Goal: Information Seeking & Learning: Learn about a topic

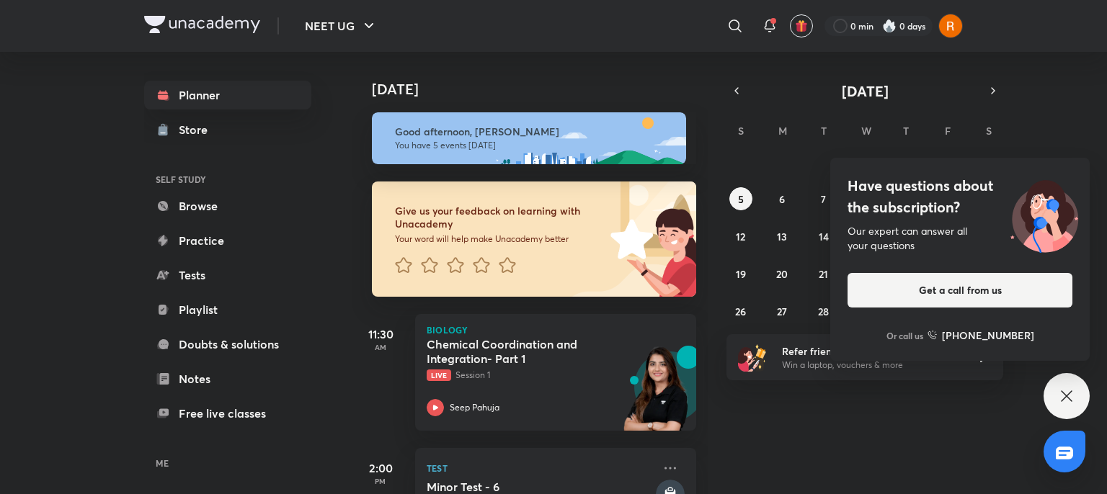
click at [1072, 385] on div "Have questions about the subscription? Our expert can answer all your questions…" at bounding box center [1067, 396] width 46 height 46
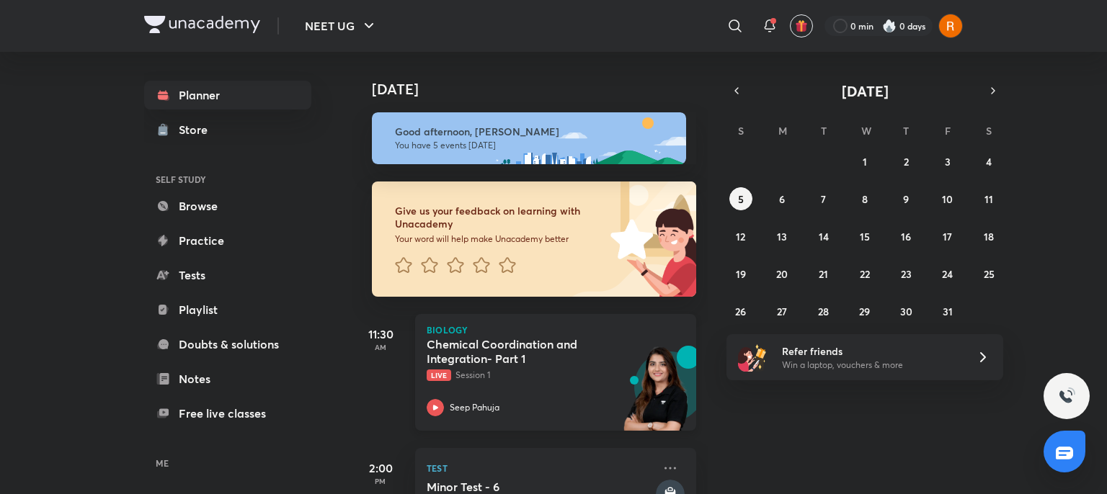
click at [541, 368] on div "Chemical Coordination and Integration- Part 1 Live Session 1" at bounding box center [540, 359] width 226 height 45
click at [541, 367] on div "Chemical Coordination and Integration- Part 1 Live Session 1" at bounding box center [540, 359] width 226 height 45
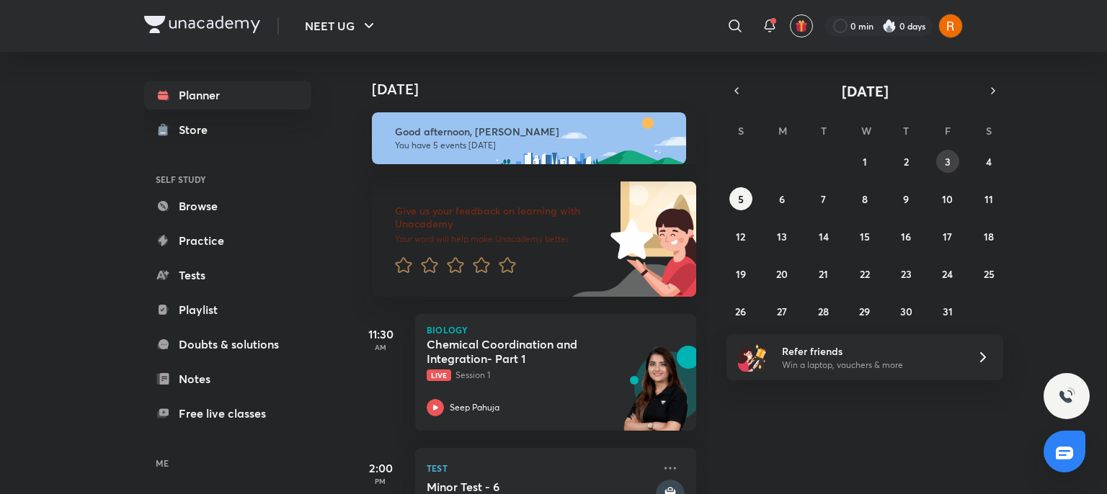
click at [949, 156] on abbr "3" at bounding box center [948, 162] width 6 height 14
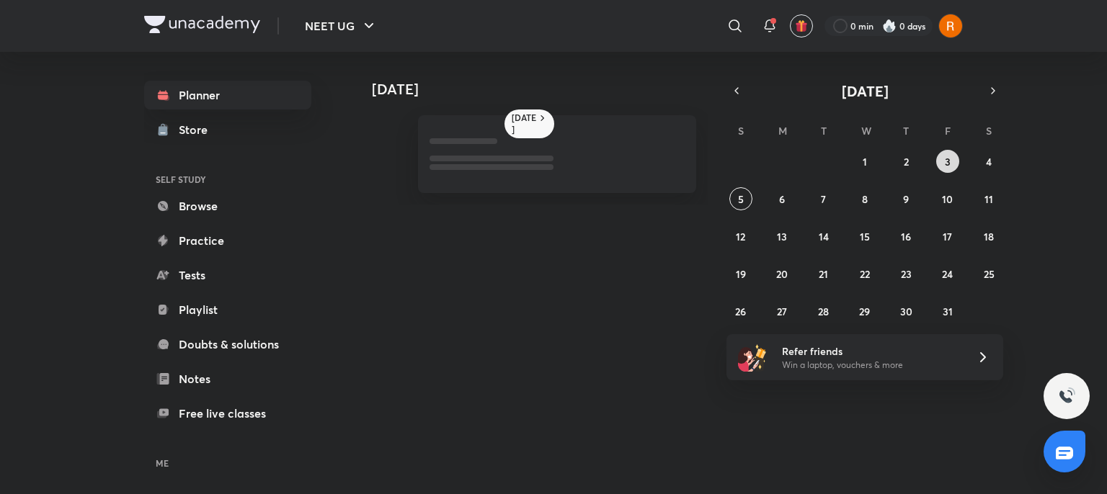
click at [949, 156] on abbr "3" at bounding box center [948, 162] width 6 height 14
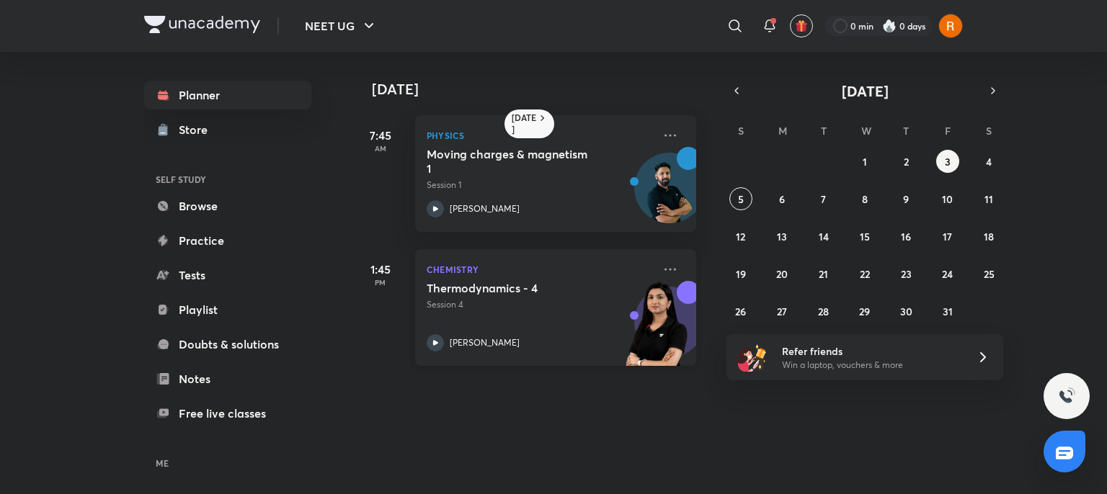
click at [430, 339] on icon at bounding box center [435, 342] width 17 height 17
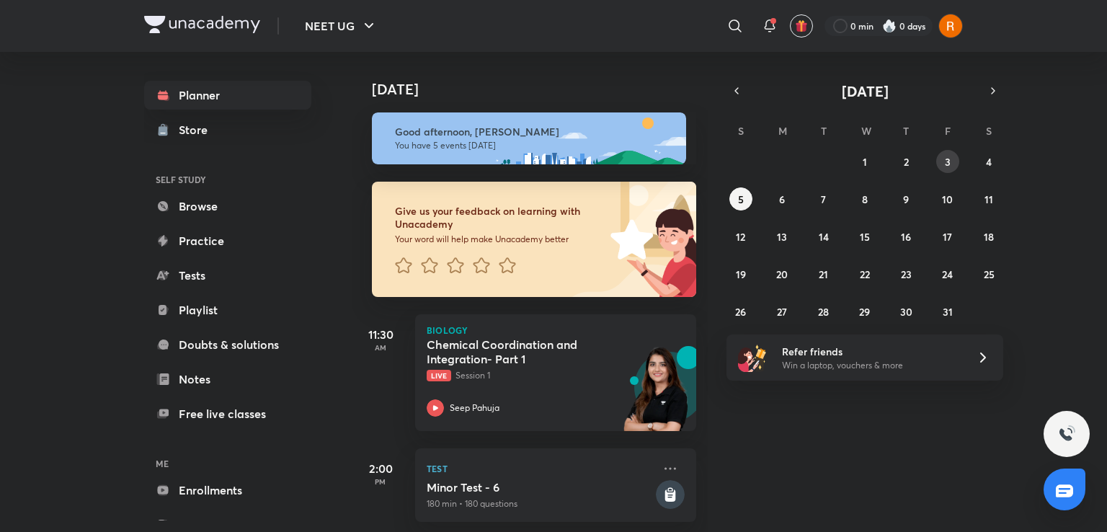
click at [943, 164] on button "3" at bounding box center [947, 161] width 23 height 23
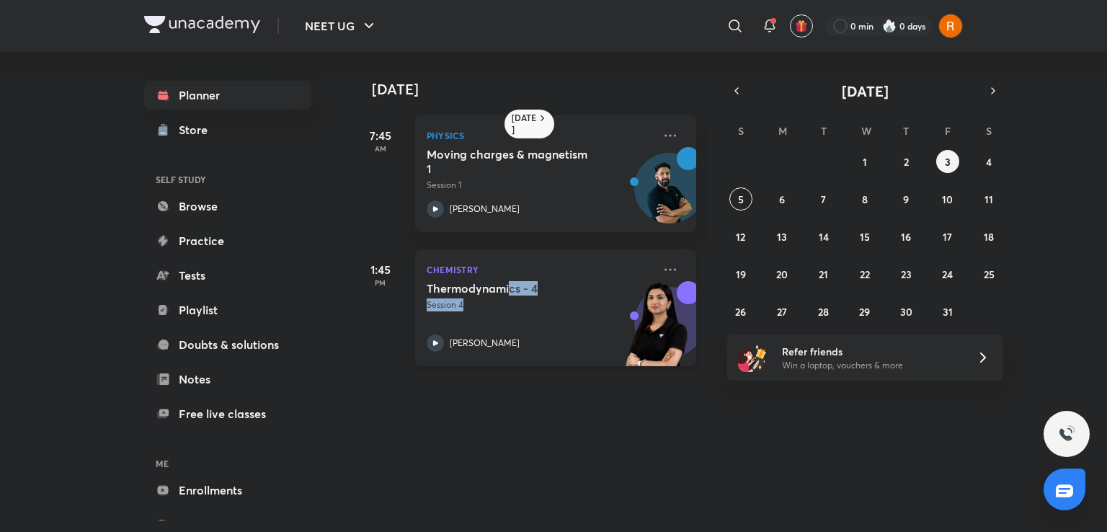
click at [510, 293] on div "Thermodynamics - 4 Session 4" at bounding box center [540, 296] width 226 height 30
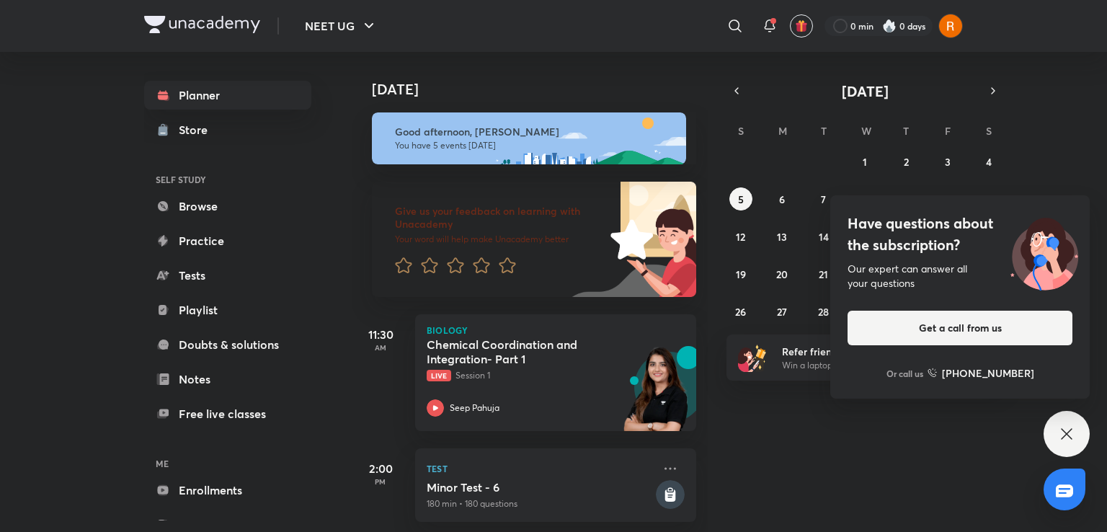
click at [1054, 430] on div "Have questions about the subscription? Our expert can answer all your questions…" at bounding box center [1067, 434] width 46 height 46
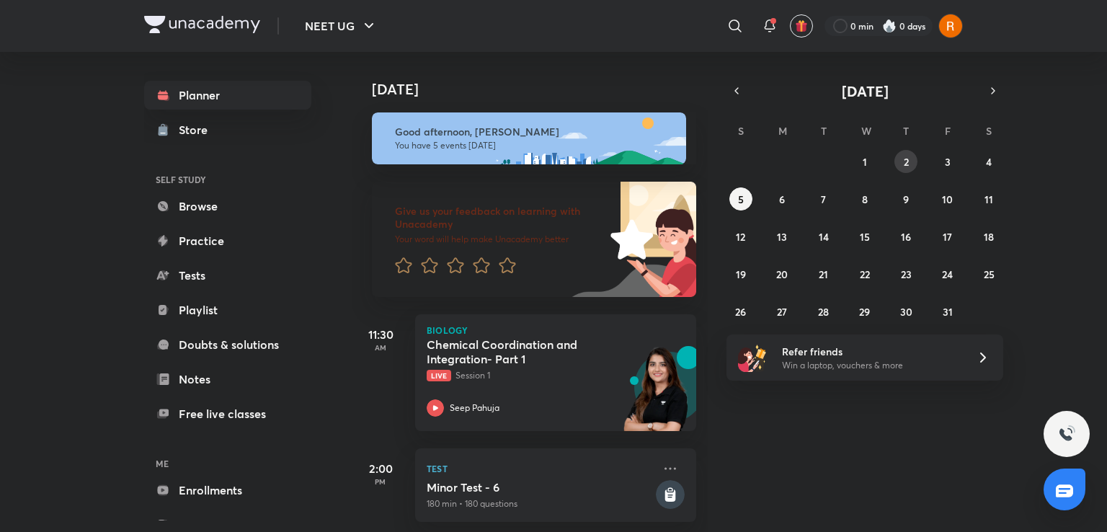
click at [911, 159] on button "2" at bounding box center [905, 161] width 23 height 23
click at [871, 160] on button "1" at bounding box center [864, 161] width 23 height 23
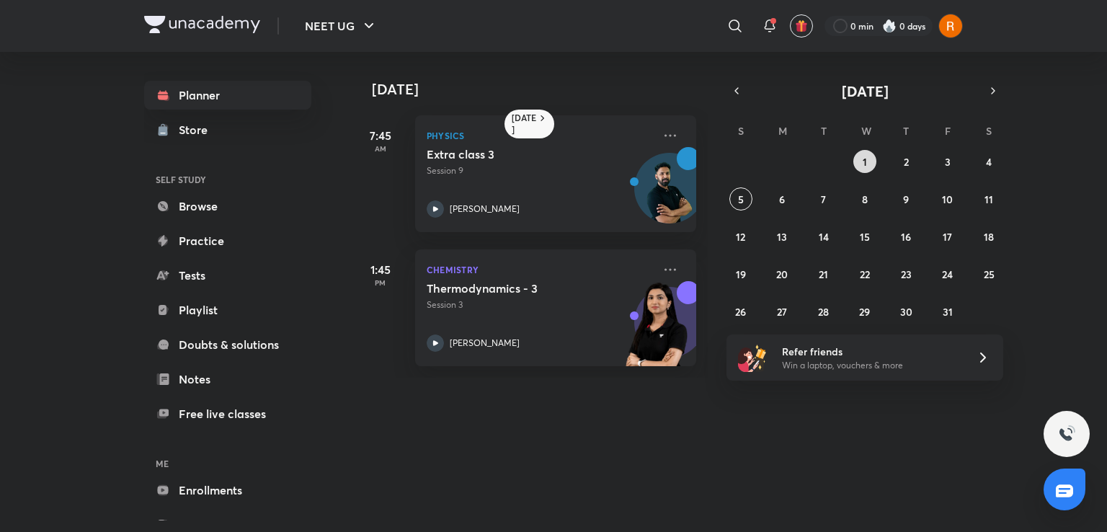
click at [871, 160] on button "1" at bounding box center [864, 161] width 23 height 23
click at [662, 271] on icon at bounding box center [670, 269] width 17 height 17
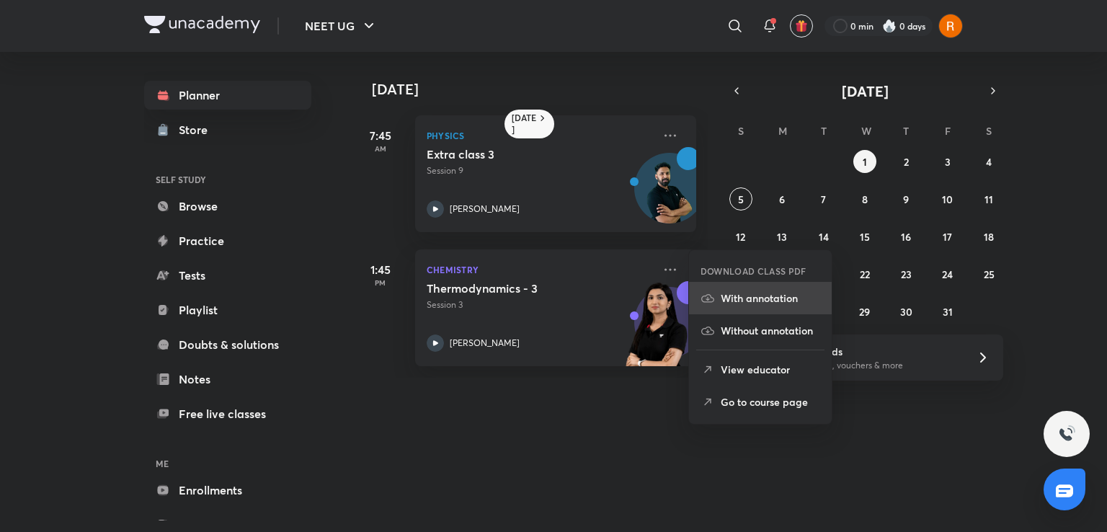
click at [736, 301] on p "With annotation" at bounding box center [770, 297] width 99 height 15
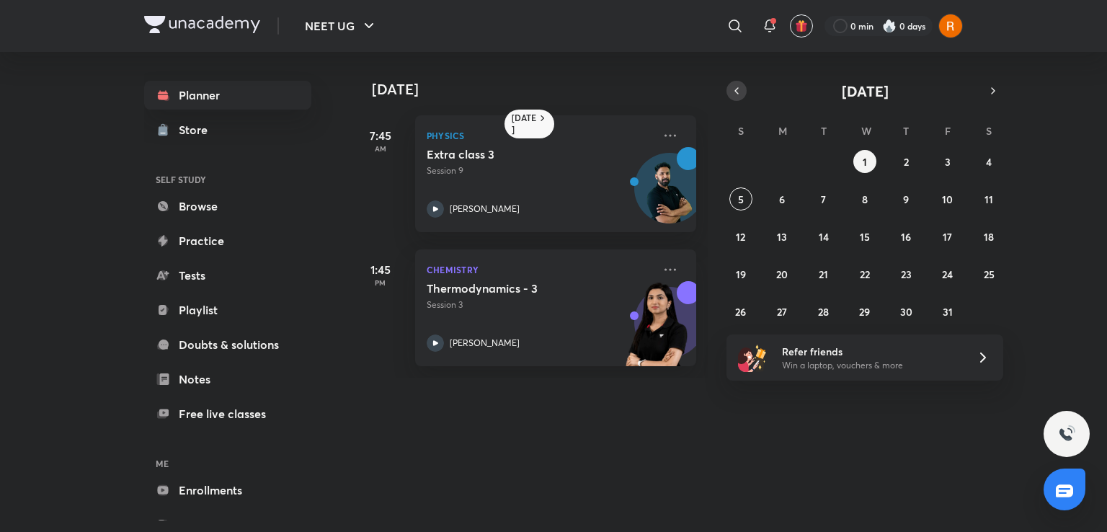
click at [731, 87] on icon "button" at bounding box center [737, 90] width 12 height 13
click at [828, 312] on abbr "30" at bounding box center [823, 312] width 12 height 14
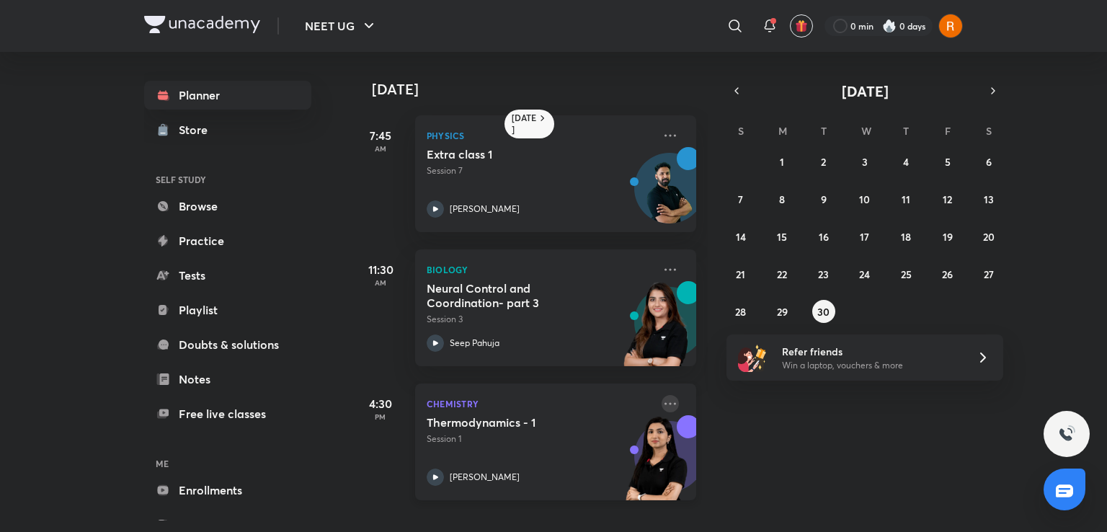
click at [662, 401] on icon at bounding box center [670, 403] width 17 height 17
click at [662, 408] on icon at bounding box center [670, 403] width 17 height 17
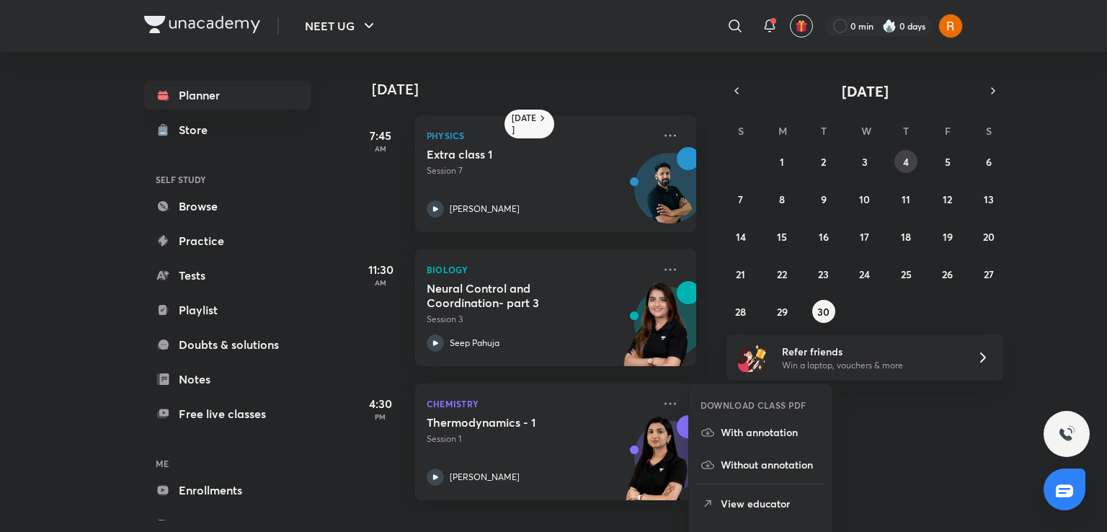
click at [911, 156] on button "4" at bounding box center [905, 161] width 23 height 23
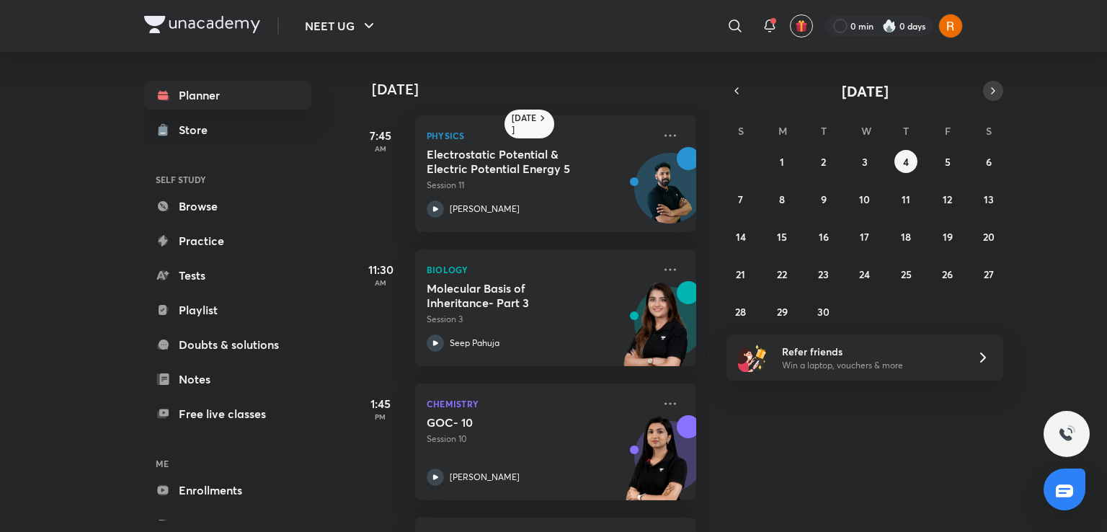
click at [995, 85] on icon "button" at bounding box center [993, 90] width 12 height 13
click at [859, 157] on button "1" at bounding box center [864, 161] width 23 height 23
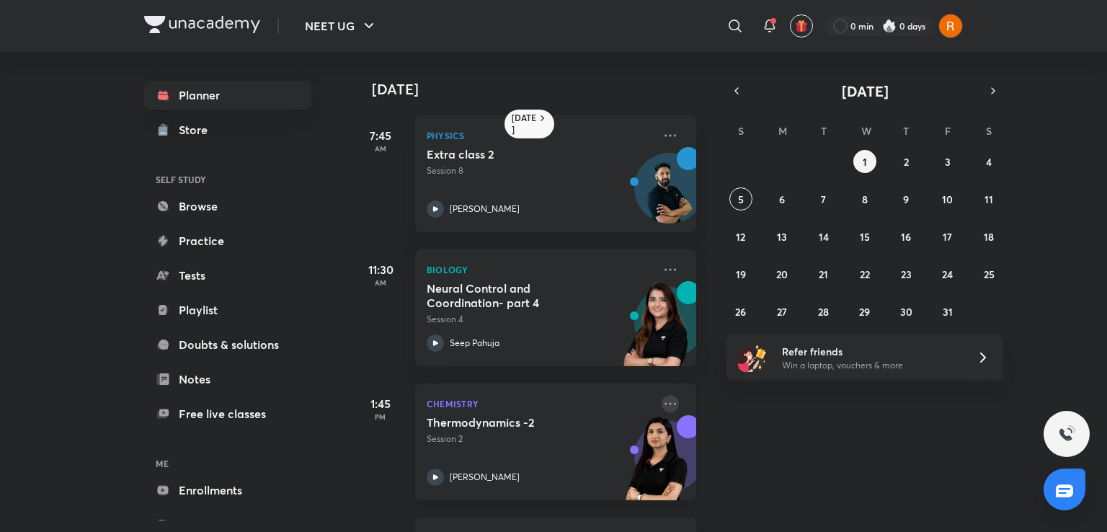
click at [662, 401] on icon at bounding box center [670, 403] width 17 height 17
click at [943, 161] on button "3" at bounding box center [947, 161] width 23 height 23
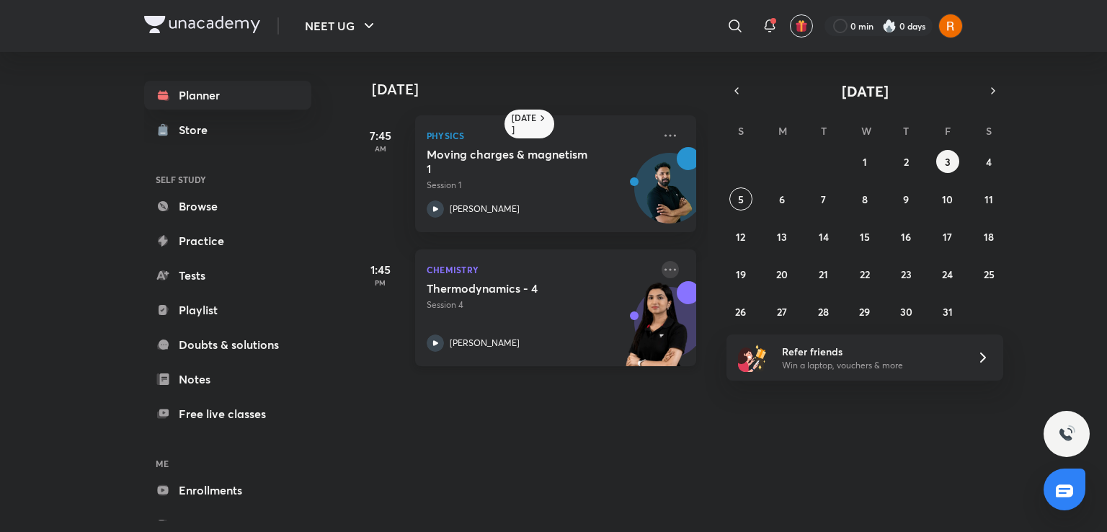
click at [662, 272] on icon at bounding box center [670, 269] width 17 height 17
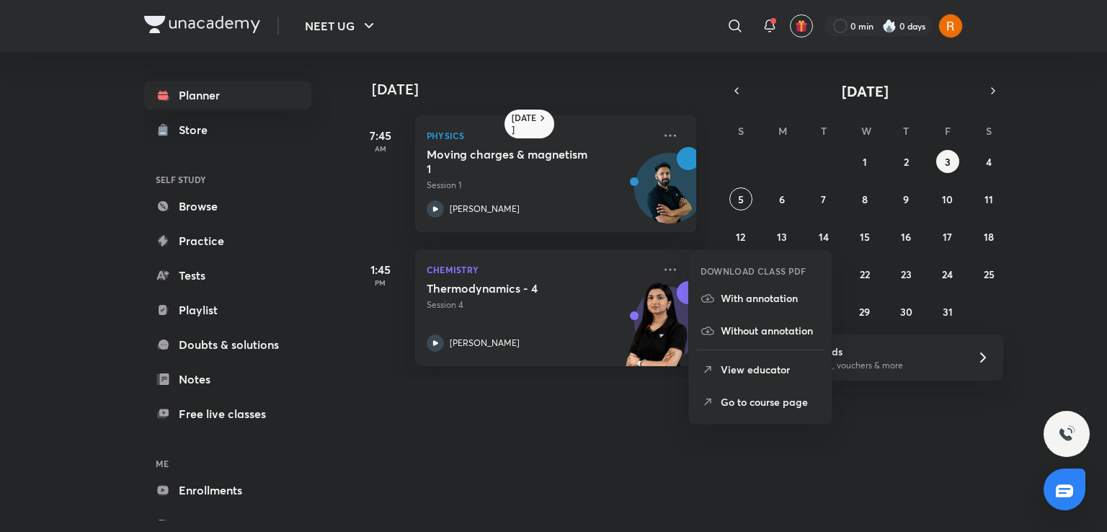
click at [769, 394] on p "Go to course page" at bounding box center [770, 401] width 99 height 15
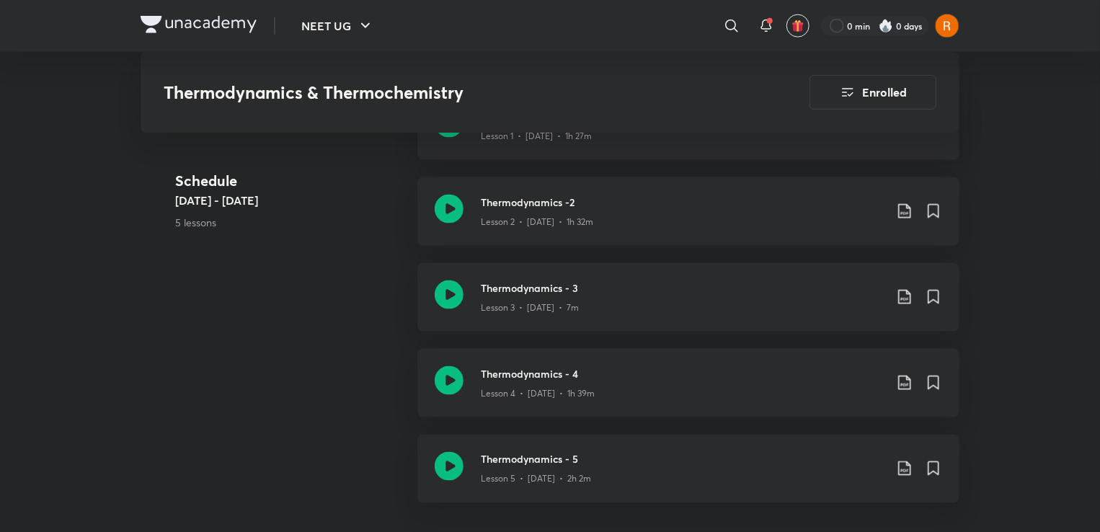
scroll to position [922, 0]
click at [904, 213] on icon at bounding box center [904, 208] width 17 height 17
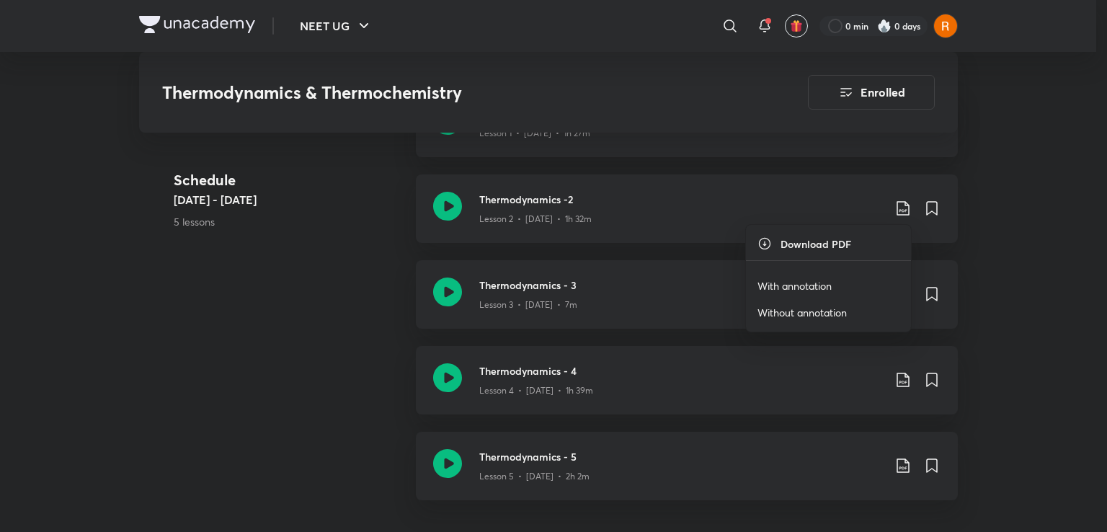
click at [804, 284] on p "With annotation" at bounding box center [794, 285] width 74 height 15
